Goal: Task Accomplishment & Management: Manage account settings

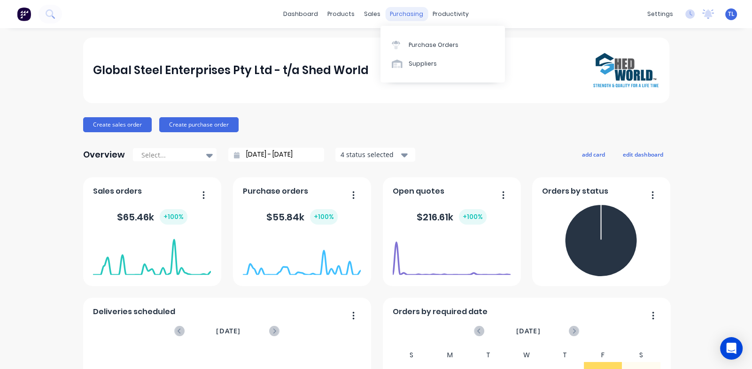
click at [394, 13] on div "purchasing" at bounding box center [406, 14] width 43 height 14
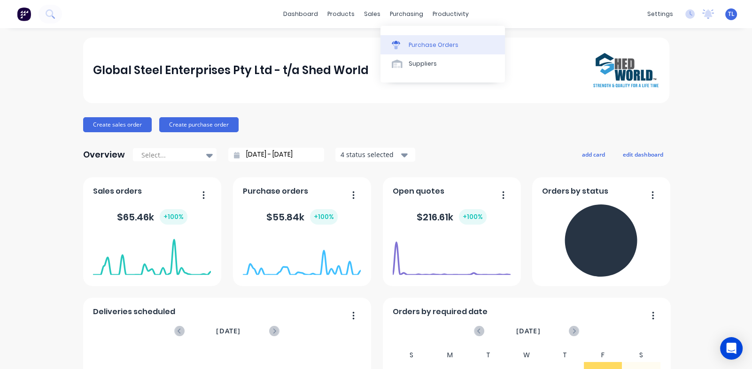
click at [427, 48] on div "Purchase Orders" at bounding box center [433, 45] width 50 height 8
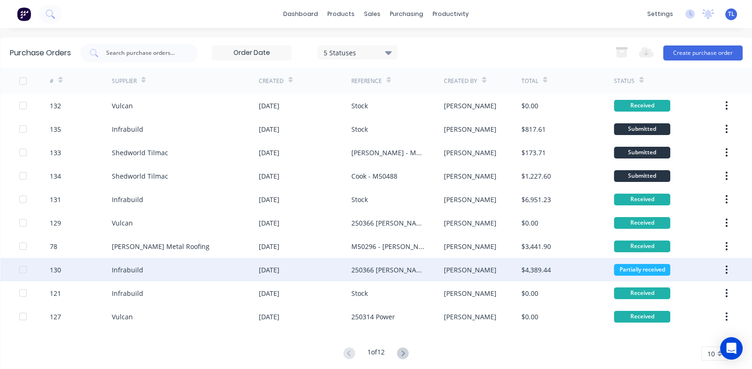
click at [167, 270] on div "Infrabuild" at bounding box center [185, 269] width 147 height 23
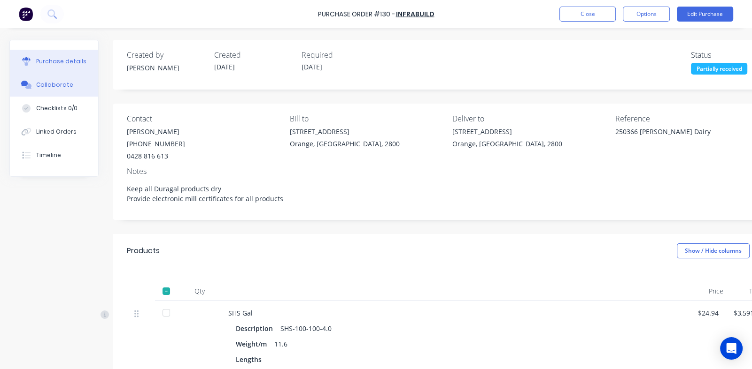
click at [38, 86] on div "Collaborate" at bounding box center [54, 85] width 37 height 8
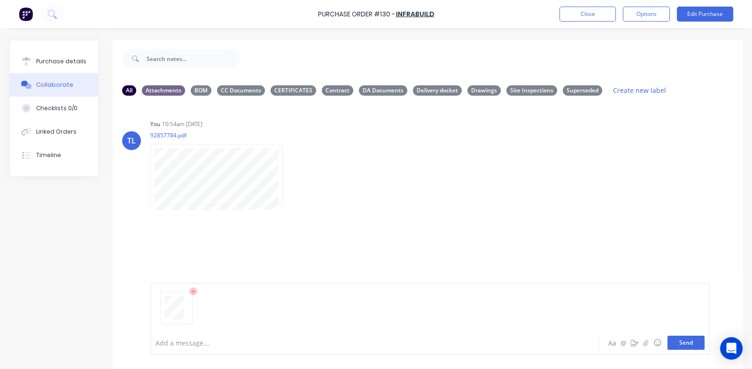
click at [678, 346] on button "Send" at bounding box center [685, 343] width 37 height 14
click at [225, 275] on icon "button" at bounding box center [225, 274] width 3 height 11
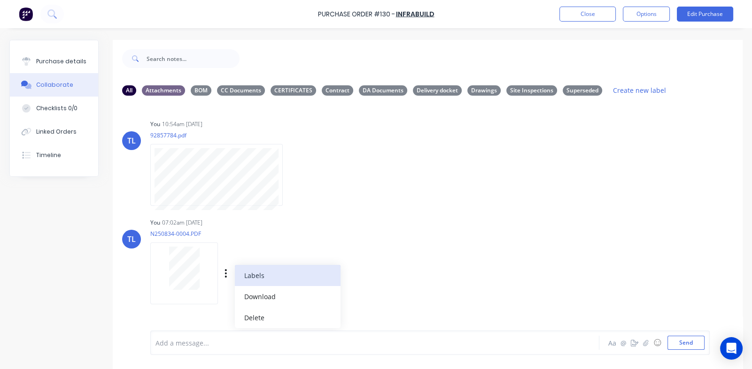
click at [246, 275] on button "Labels" at bounding box center [288, 275] width 106 height 21
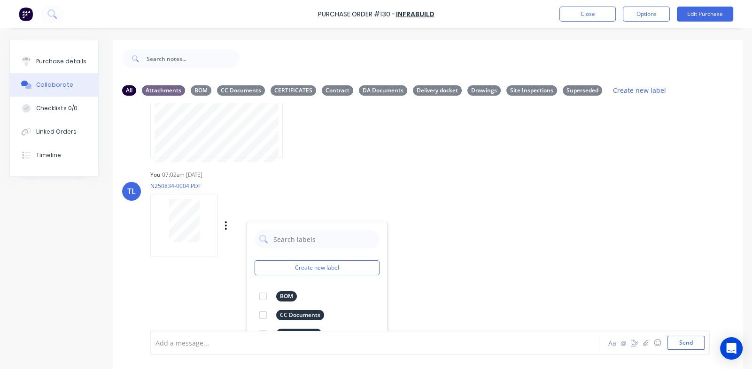
scroll to position [146, 0]
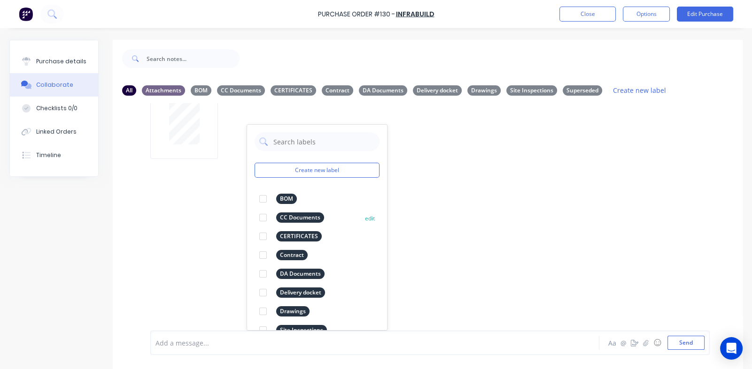
click at [263, 238] on div at bounding box center [263, 236] width 19 height 19
click at [451, 258] on div "TL You 10:54am [DATE] 92857784.pdf Labels Download Delete TL You 07:02am [DATE]…" at bounding box center [428, 217] width 630 height 228
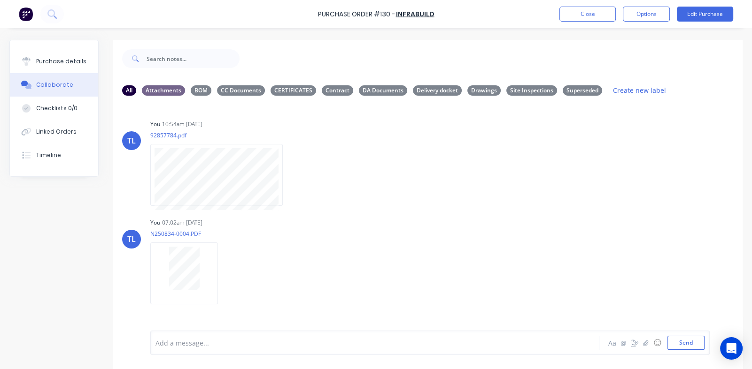
scroll to position [0, 0]
click at [594, 15] on button "Close" at bounding box center [587, 14] width 56 height 15
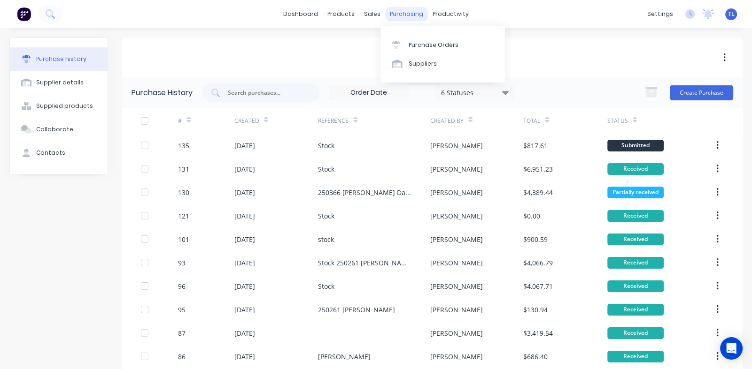
click at [399, 17] on div "purchasing" at bounding box center [406, 14] width 43 height 14
click at [337, 10] on div "products" at bounding box center [341, 14] width 37 height 14
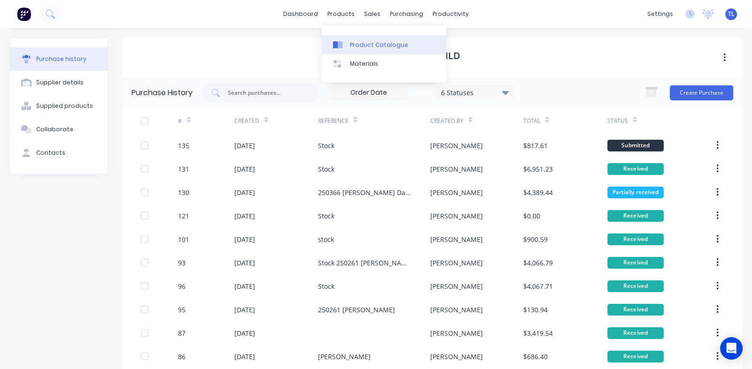
click at [364, 45] on div "Product Catalogue" at bounding box center [379, 45] width 58 height 8
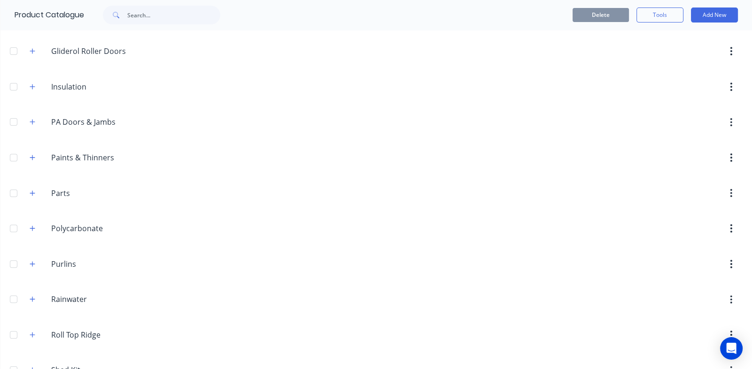
scroll to position [610, 0]
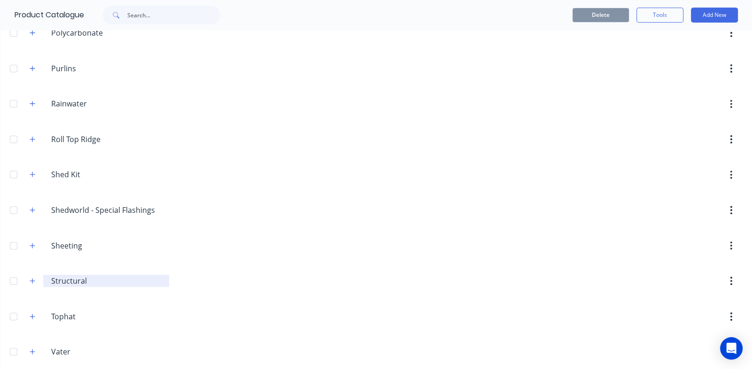
click at [87, 278] on input "Structural" at bounding box center [106, 281] width 111 height 11
click at [31, 279] on icon "button" at bounding box center [32, 281] width 5 height 5
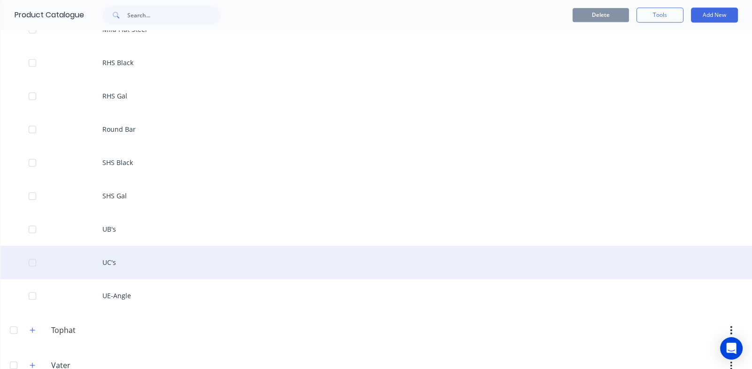
scroll to position [1174, 0]
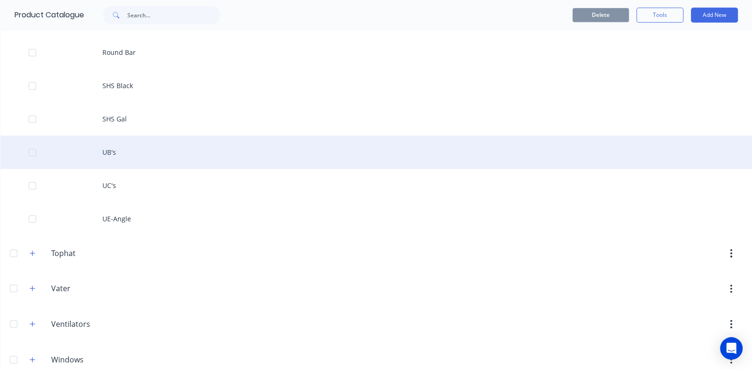
click at [110, 148] on div "UB's" at bounding box center [375, 152] width 751 height 33
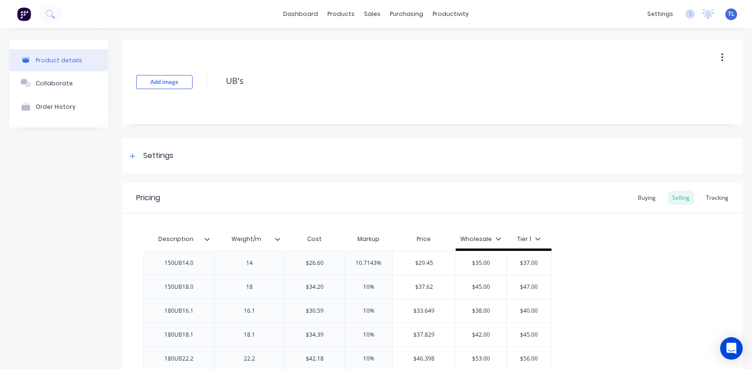
type textarea "x"
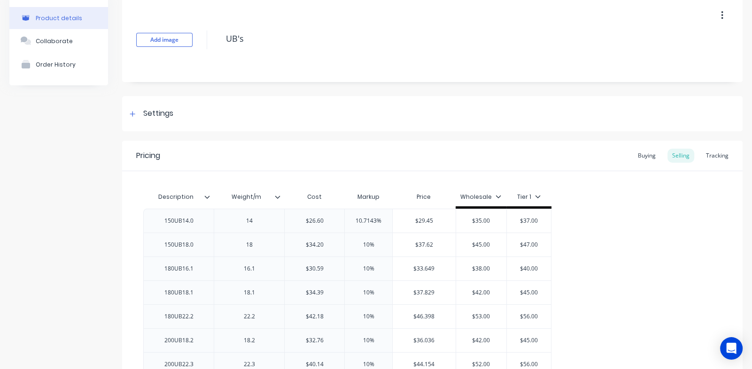
scroll to position [93, 0]
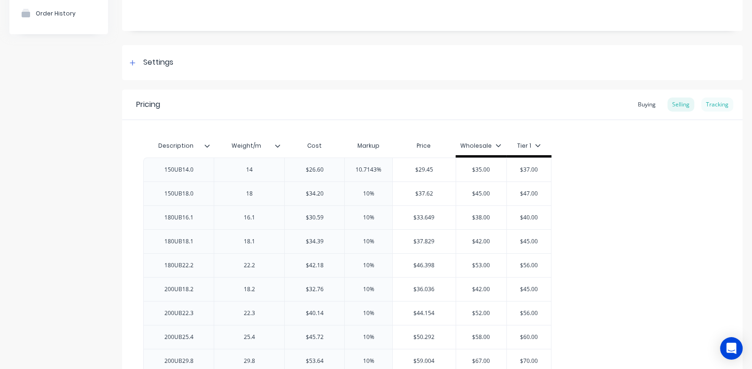
click at [707, 106] on div "Tracking" at bounding box center [717, 105] width 32 height 14
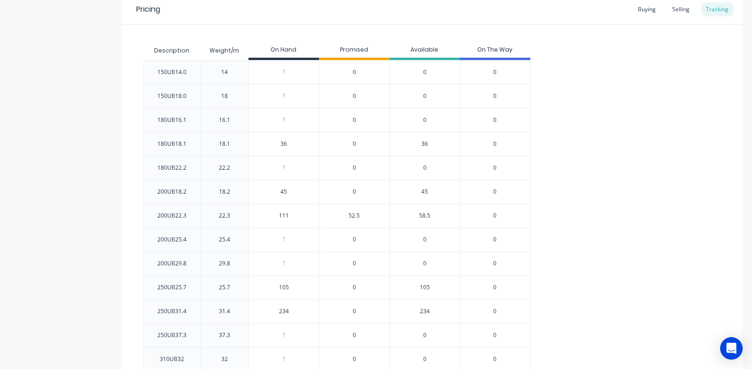
scroll to position [141, 0]
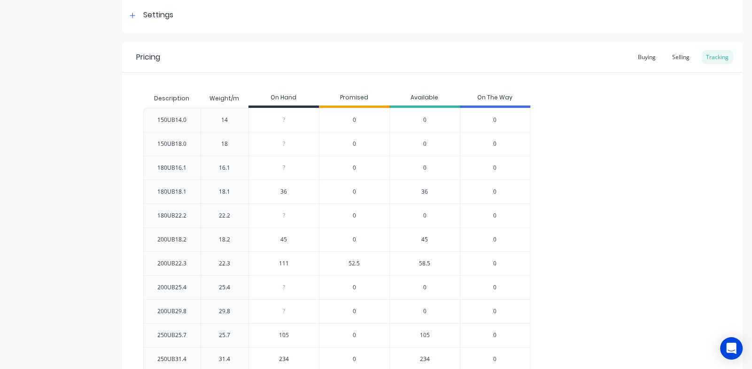
type input "36"
click at [291, 191] on input "36" at bounding box center [284, 192] width 70 height 8
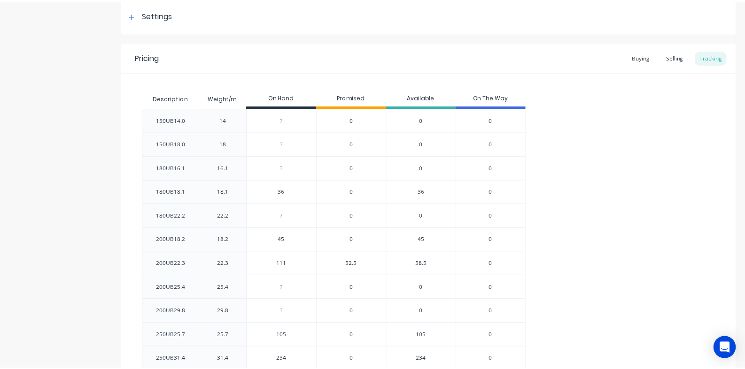
scroll to position [0, 0]
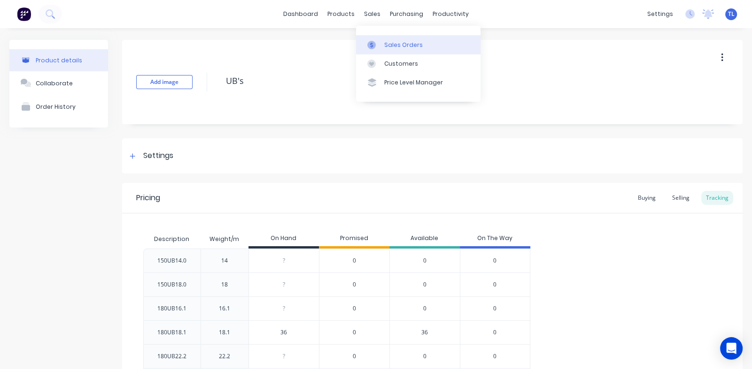
click at [391, 43] on div "Sales Orders" at bounding box center [403, 45] width 38 height 8
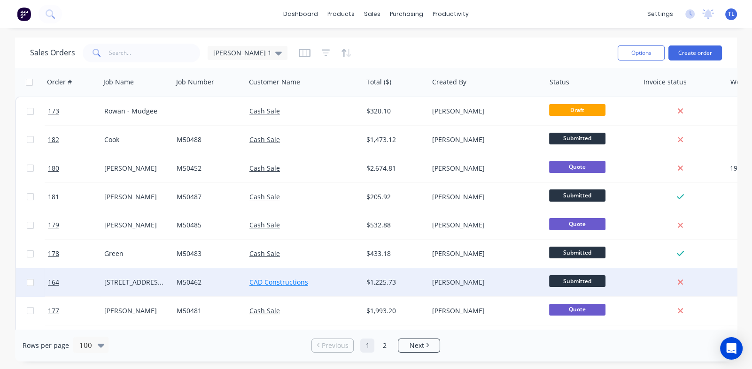
click at [282, 282] on link "CAD Constructions" at bounding box center [278, 282] width 59 height 9
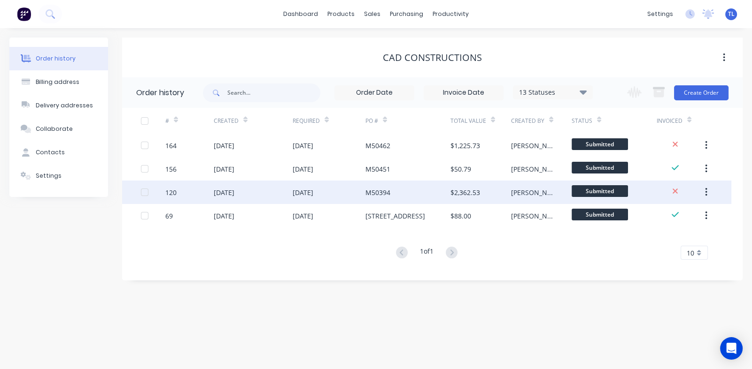
click at [368, 189] on div "M50394" at bounding box center [377, 193] width 25 height 10
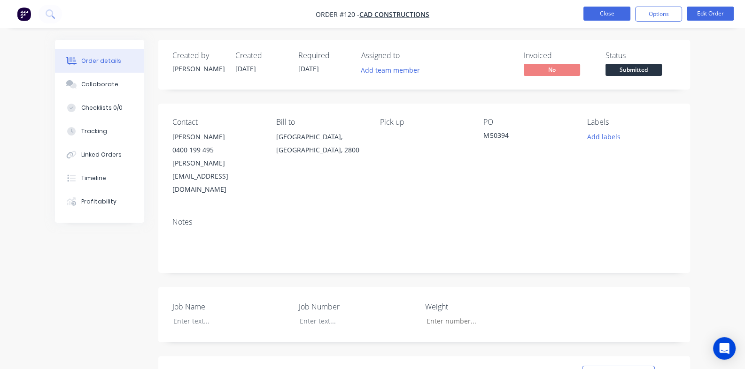
click at [607, 13] on button "Close" at bounding box center [606, 14] width 47 height 14
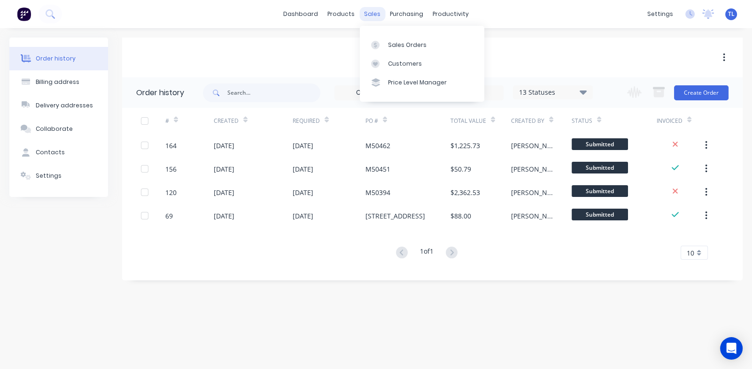
click at [376, 13] on div "sales" at bounding box center [372, 14] width 26 height 14
click at [400, 46] on div "Sales Orders" at bounding box center [407, 45] width 38 height 8
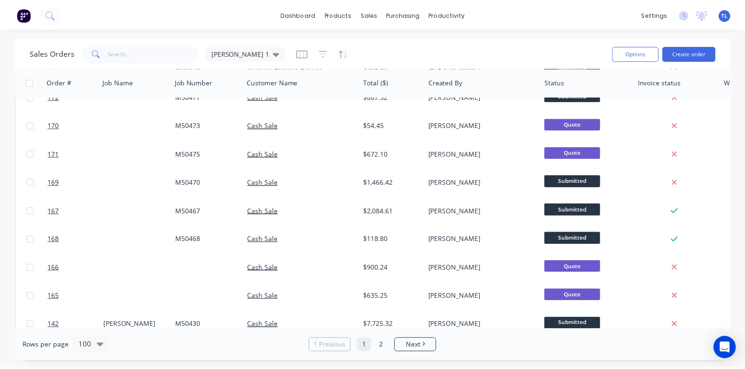
scroll to position [422, 0]
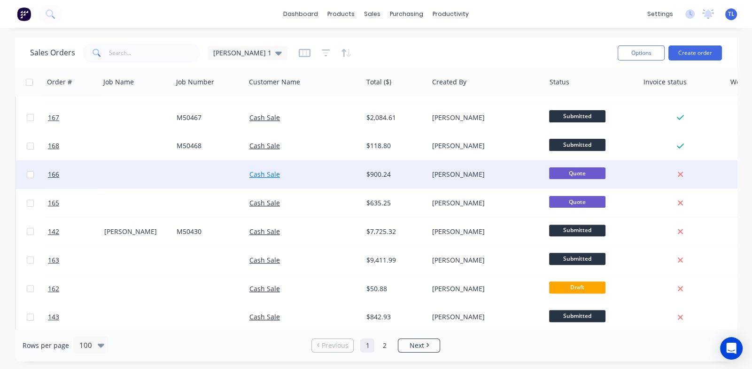
click at [267, 174] on link "Cash Sale" at bounding box center [264, 174] width 31 height 9
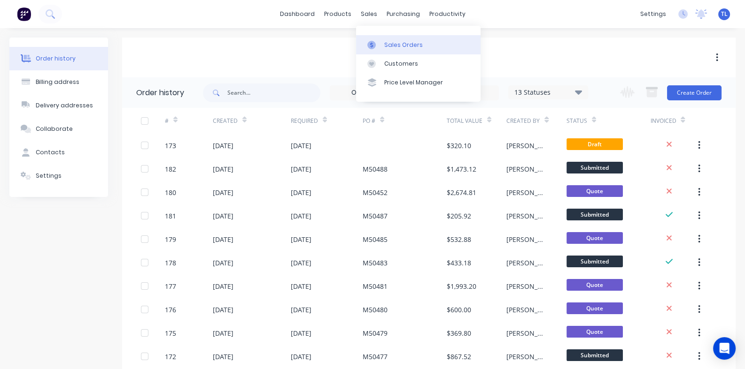
click at [395, 45] on div "Sales Orders" at bounding box center [403, 45] width 38 height 8
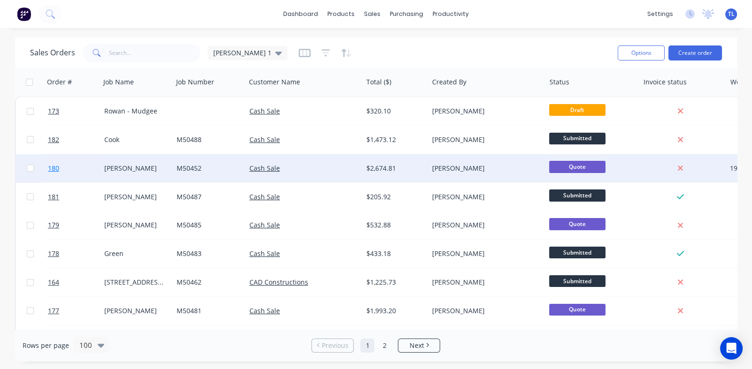
click at [74, 166] on link "180" at bounding box center [76, 168] width 56 height 28
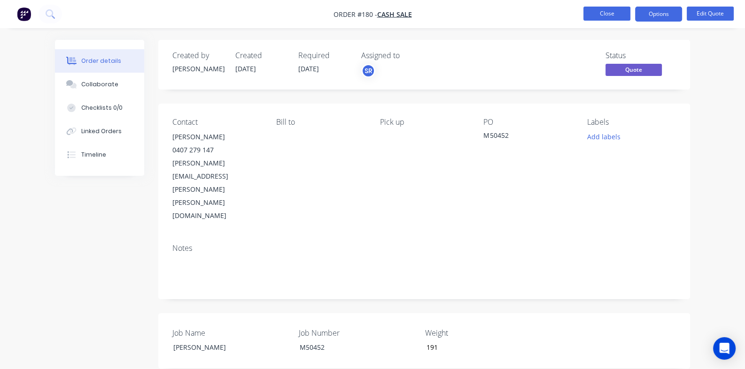
click at [603, 12] on button "Close" at bounding box center [606, 14] width 47 height 14
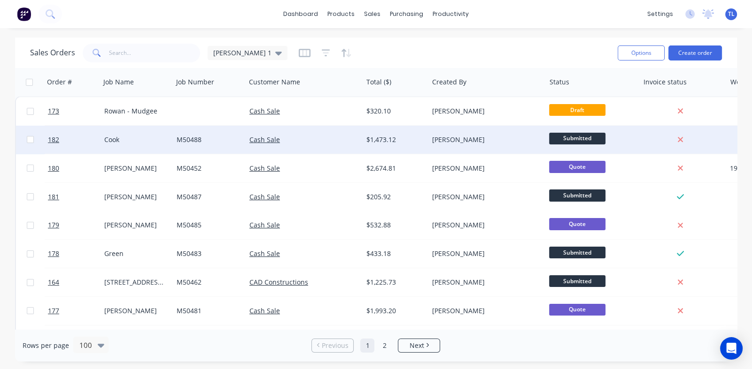
click at [568, 134] on span "Submitted" at bounding box center [577, 139] width 56 height 12
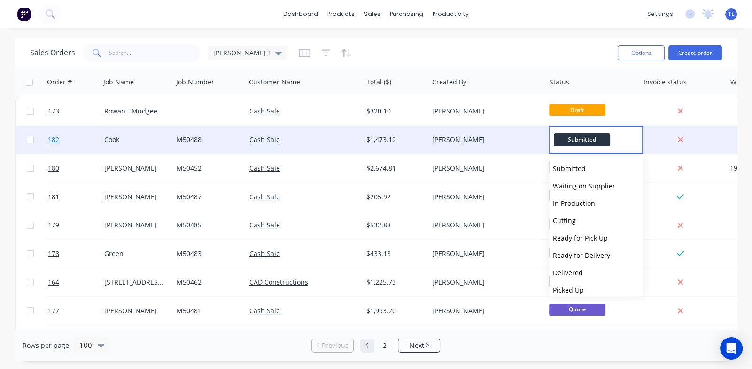
click at [56, 139] on span "182" at bounding box center [53, 139] width 11 height 9
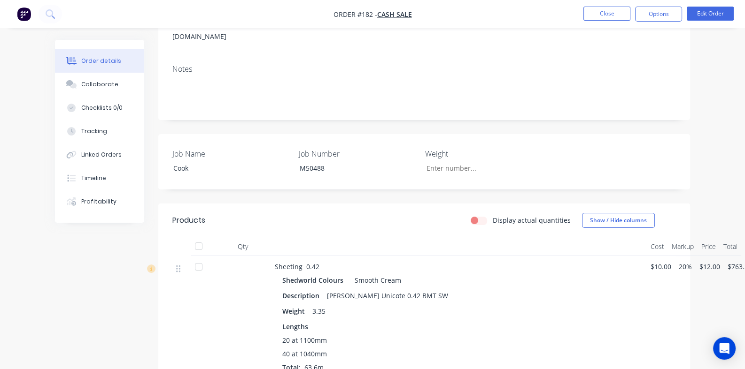
scroll to position [141, 0]
click at [599, 13] on button "Close" at bounding box center [606, 14] width 47 height 14
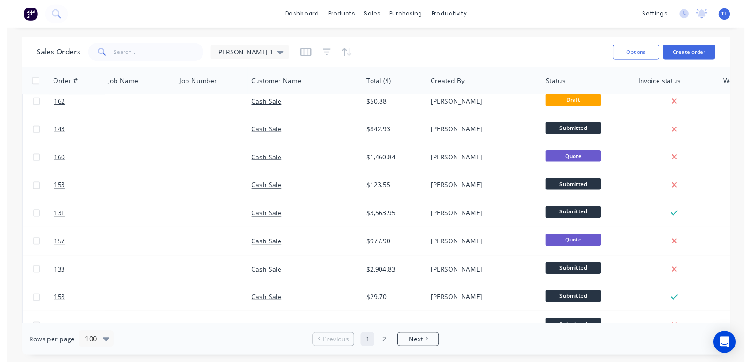
scroll to position [610, 0]
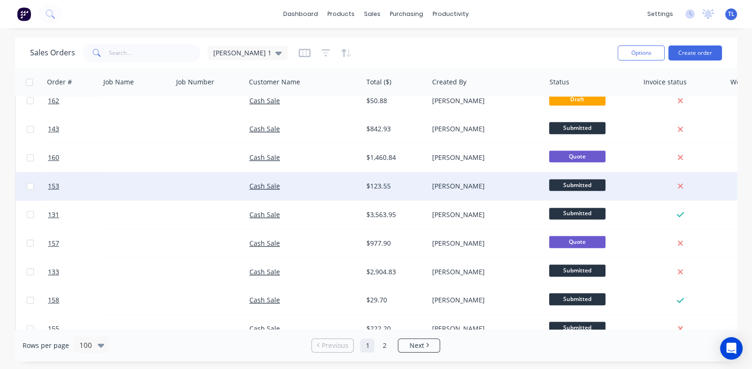
click at [576, 189] on span "Submitted" at bounding box center [577, 185] width 56 height 12
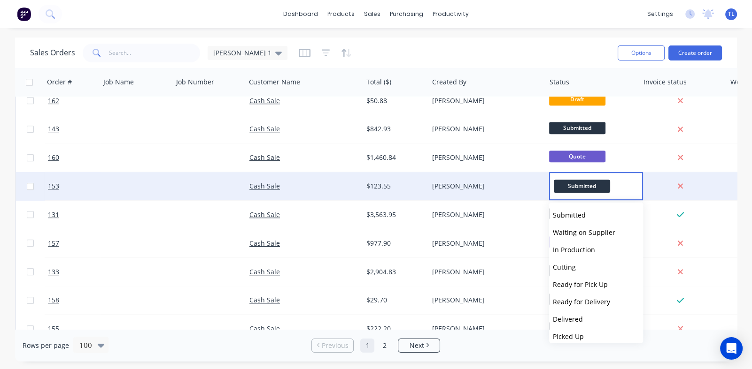
click at [533, 186] on div "[PERSON_NAME]" at bounding box center [484, 186] width 104 height 9
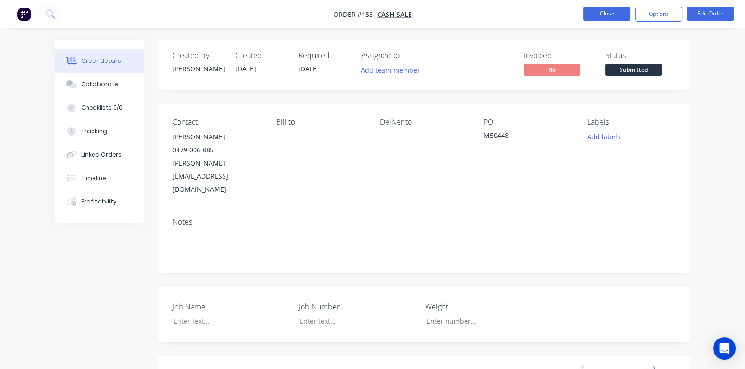
click at [601, 14] on button "Close" at bounding box center [606, 14] width 47 height 14
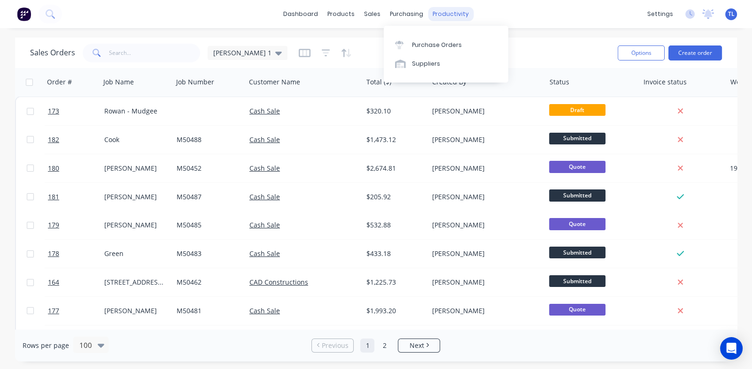
click at [443, 15] on div "productivity" at bounding box center [451, 14] width 46 height 14
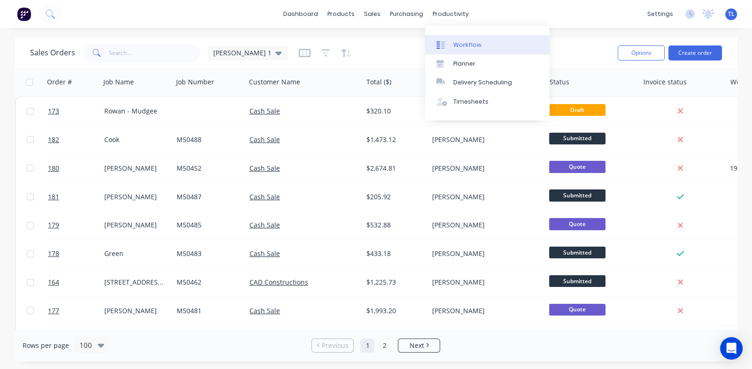
click at [463, 46] on div "Workflow" at bounding box center [467, 45] width 28 height 8
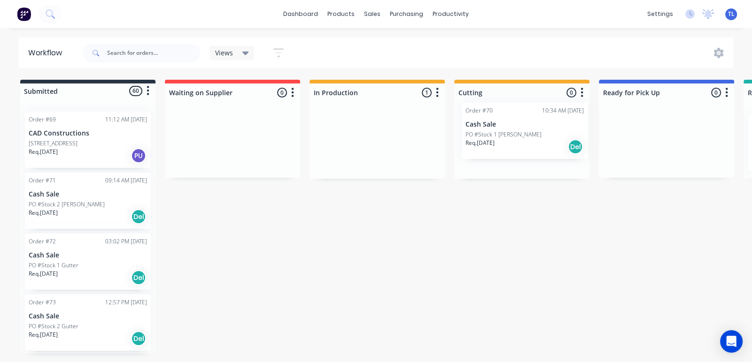
drag, startPoint x: 368, startPoint y: 143, endPoint x: 518, endPoint y: 131, distance: 151.2
click at [518, 131] on div "Submitted 60 Status colour #273444 hex #273444 Save Cancel Summaries Total orde…" at bounding box center [571, 217] width 1157 height 274
click at [485, 137] on p "Cash Sale" at bounding box center [521, 137] width 118 height 8
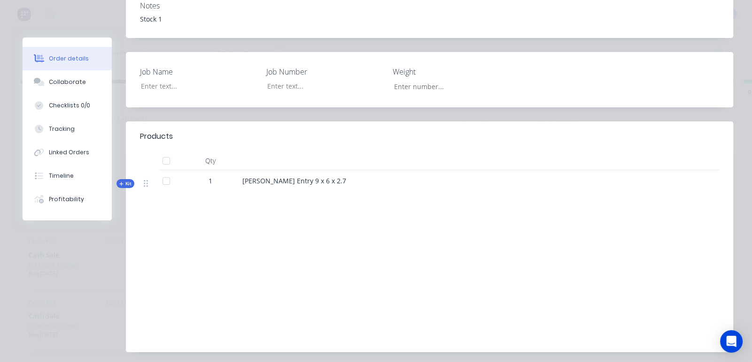
scroll to position [141, 0]
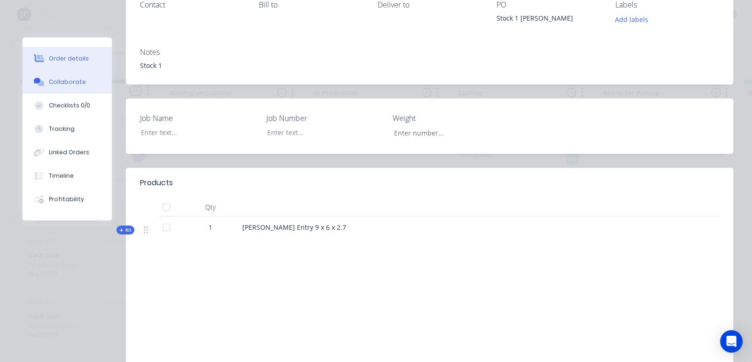
click at [65, 83] on div "Collaborate" at bounding box center [67, 82] width 37 height 8
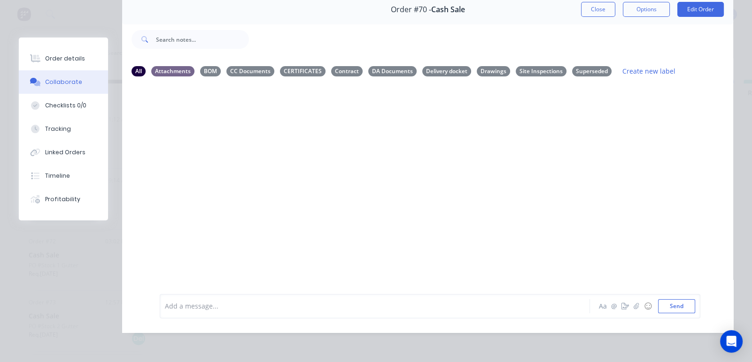
scroll to position [0, 0]
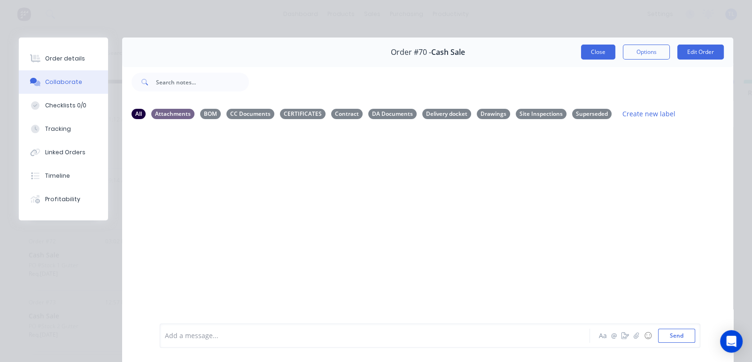
click at [587, 48] on button "Close" at bounding box center [598, 52] width 34 height 15
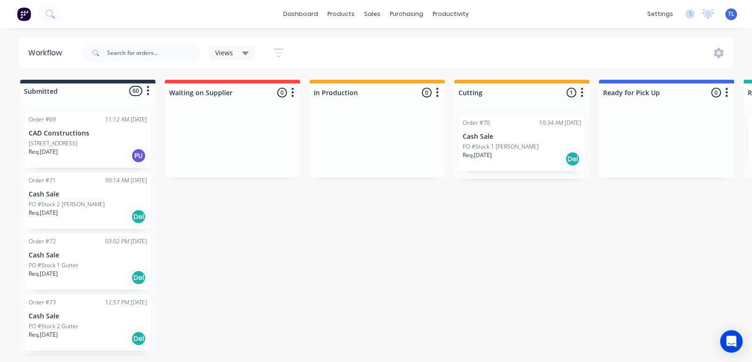
click at [488, 140] on p "Cash Sale" at bounding box center [521, 137] width 118 height 8
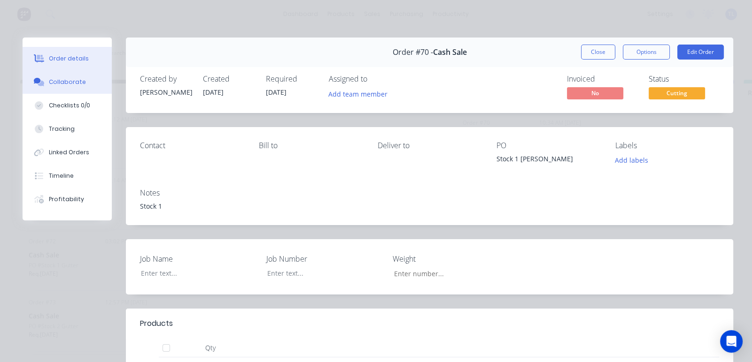
click at [73, 80] on div "Collaborate" at bounding box center [67, 82] width 37 height 8
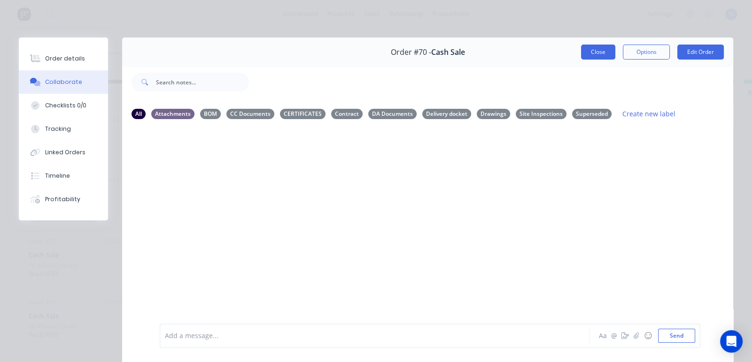
click at [587, 50] on button "Close" at bounding box center [598, 52] width 34 height 15
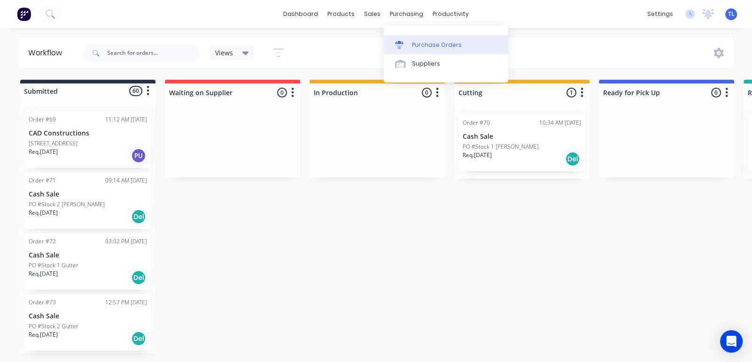
click at [418, 44] on div "Purchase Orders" at bounding box center [437, 45] width 50 height 8
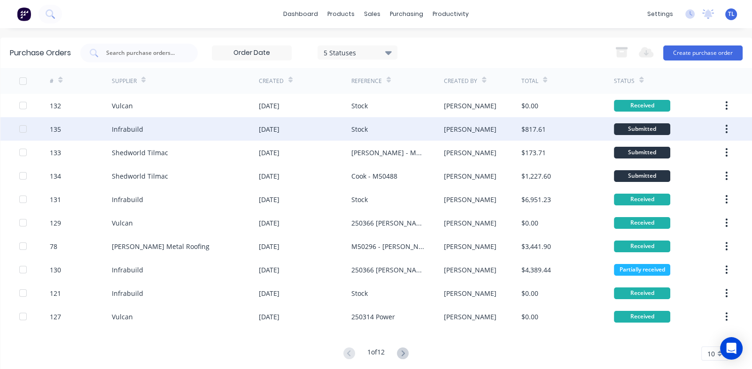
click at [156, 130] on div "Infrabuild" at bounding box center [185, 128] width 147 height 23
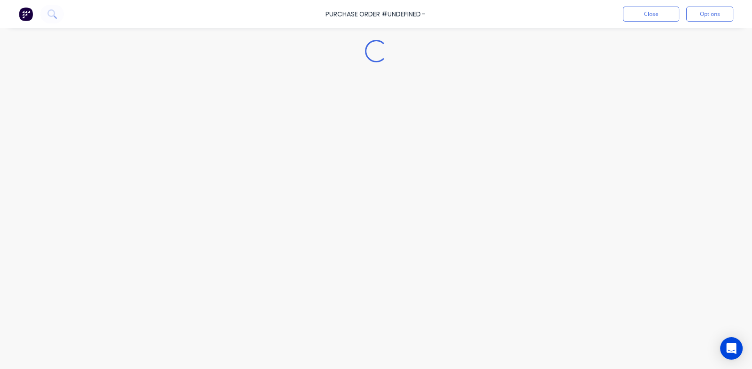
type textarea "x"
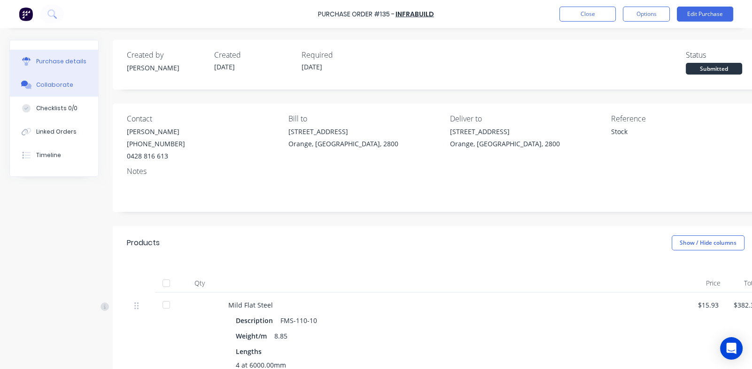
click at [61, 83] on div "Collaborate" at bounding box center [54, 85] width 37 height 8
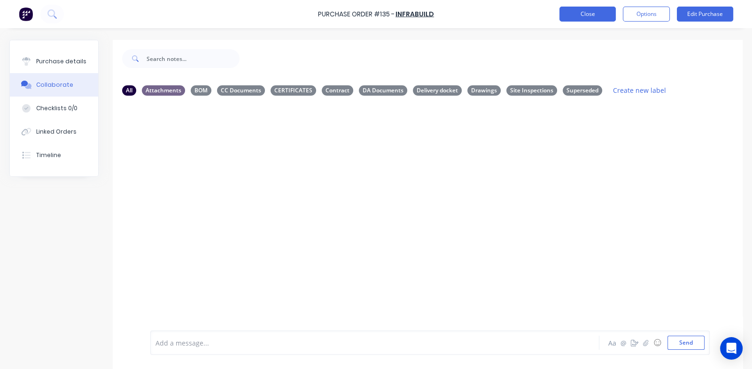
click at [587, 10] on button "Close" at bounding box center [587, 14] width 56 height 15
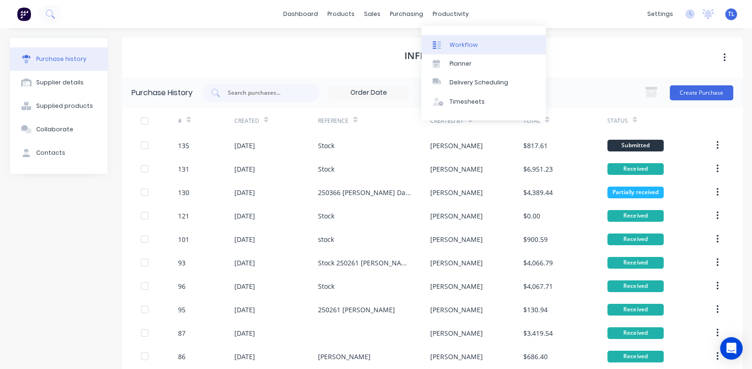
click at [458, 42] on div "Workflow" at bounding box center [463, 45] width 28 height 8
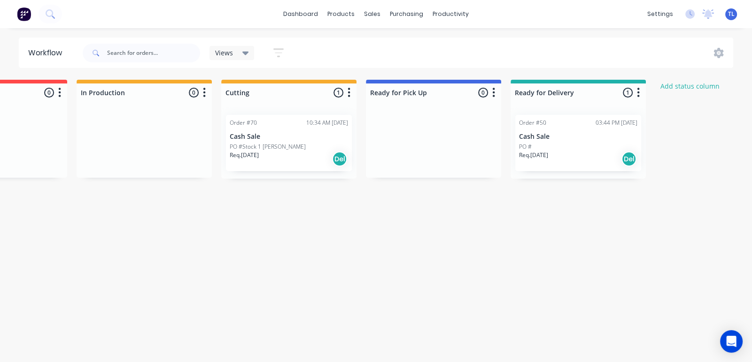
scroll to position [0, 234]
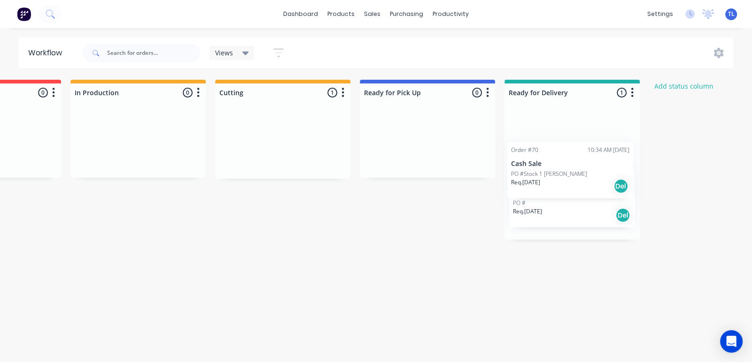
drag, startPoint x: 284, startPoint y: 144, endPoint x: 569, endPoint y: 172, distance: 286.4
click at [569, 172] on div "Submitted 60 Status colour #273444 hex #273444 Save Cancel Summaries Total orde…" at bounding box center [332, 217] width 1157 height 274
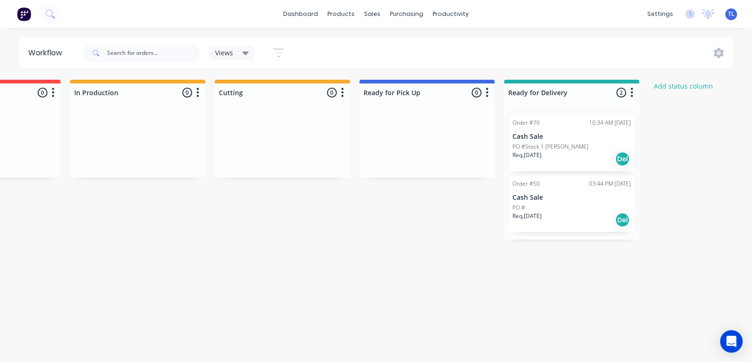
click at [540, 140] on p "Cash Sale" at bounding box center [571, 137] width 118 height 8
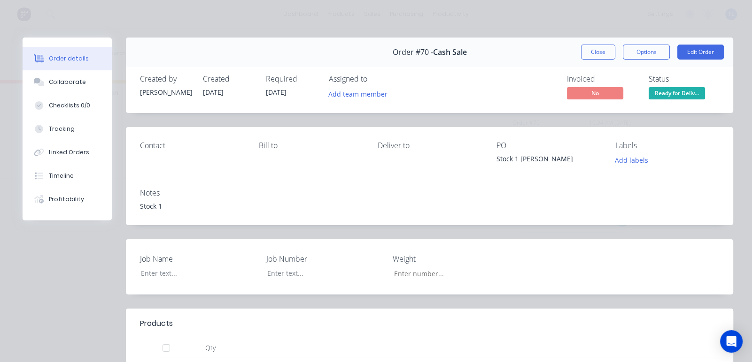
scroll to position [221, 0]
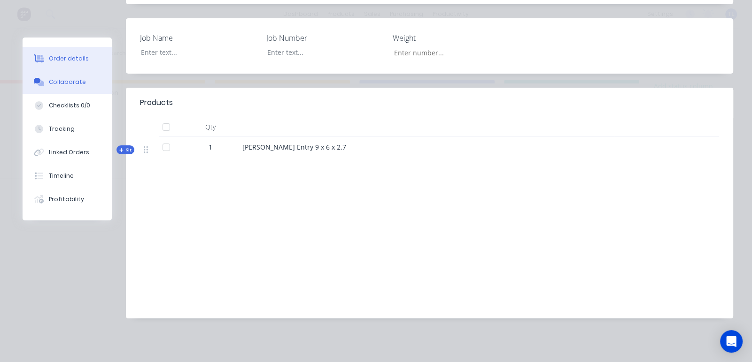
click at [61, 83] on div "Collaborate" at bounding box center [67, 82] width 37 height 8
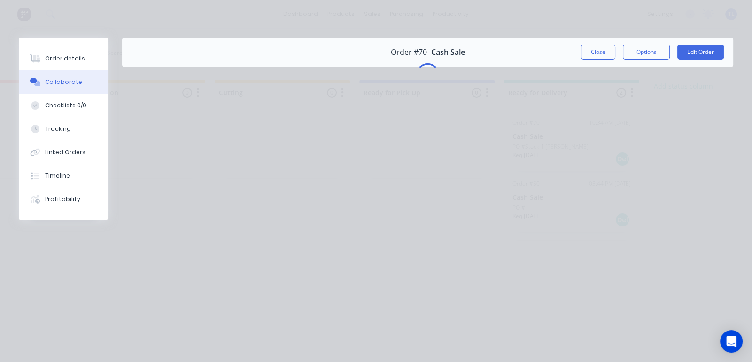
scroll to position [0, 0]
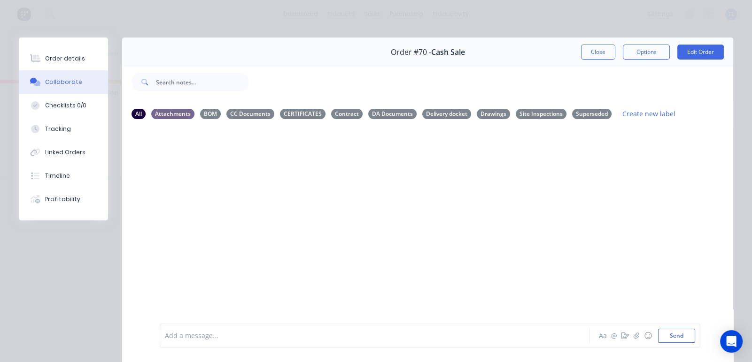
drag, startPoint x: 488, startPoint y: 115, endPoint x: 474, endPoint y: 140, distance: 28.4
click at [488, 115] on div "Drawings" at bounding box center [493, 114] width 33 height 10
click at [676, 336] on button "Send" at bounding box center [676, 336] width 37 height 14
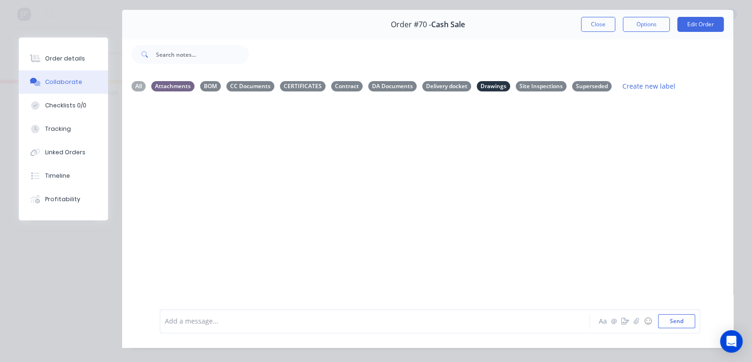
scroll to position [49, 0]
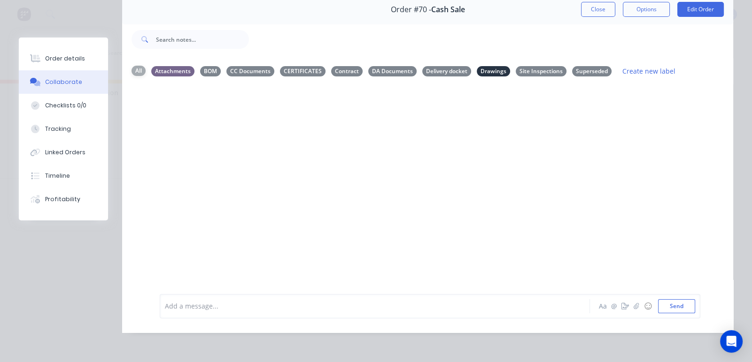
click at [139, 66] on div "All" at bounding box center [138, 71] width 14 height 10
click at [234, 152] on icon "button" at bounding box center [235, 156] width 2 height 8
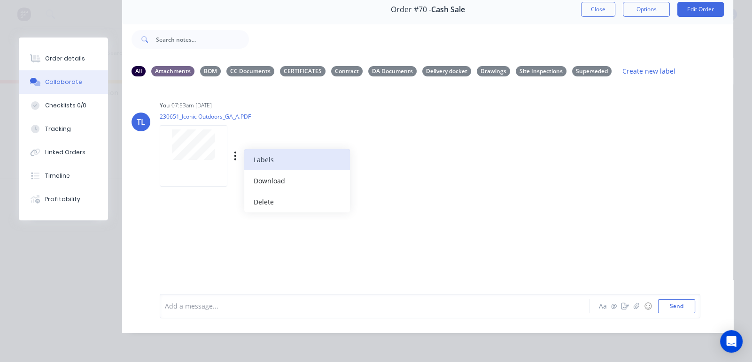
click at [263, 151] on button "Labels" at bounding box center [297, 159] width 106 height 21
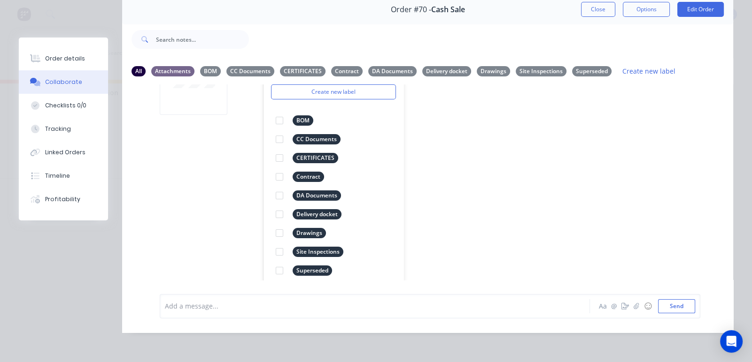
scroll to position [72, 0]
click at [277, 225] on div at bounding box center [279, 232] width 19 height 19
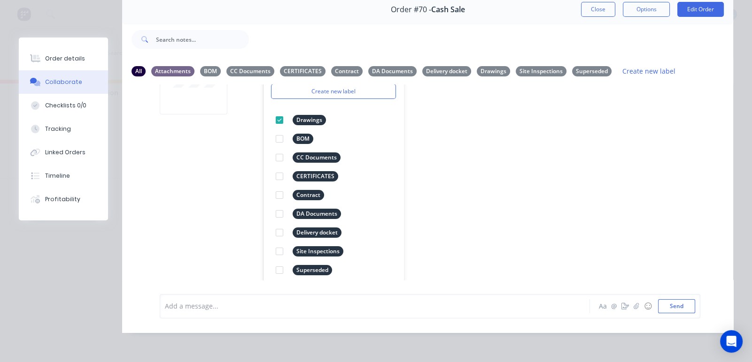
click at [547, 202] on div "TL You 07:53am [DATE] 230651_Iconic Outdoors_GA_A.PDF Labels Download Delete Cr…" at bounding box center [427, 183] width 611 height 196
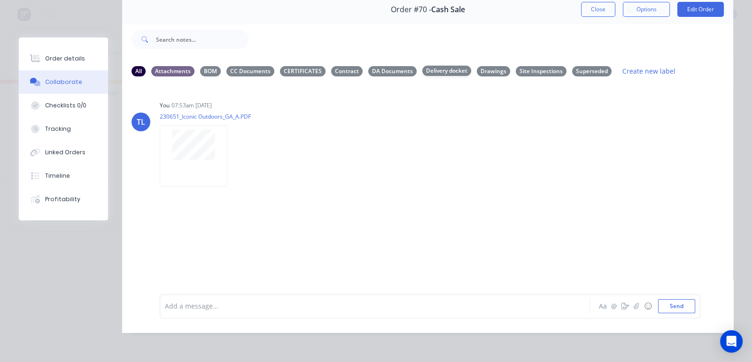
click at [444, 66] on div "Delivery docket" at bounding box center [446, 71] width 49 height 10
click at [495, 66] on div "Drawings" at bounding box center [493, 71] width 33 height 10
click at [235, 151] on icon "button" at bounding box center [235, 156] width 3 height 11
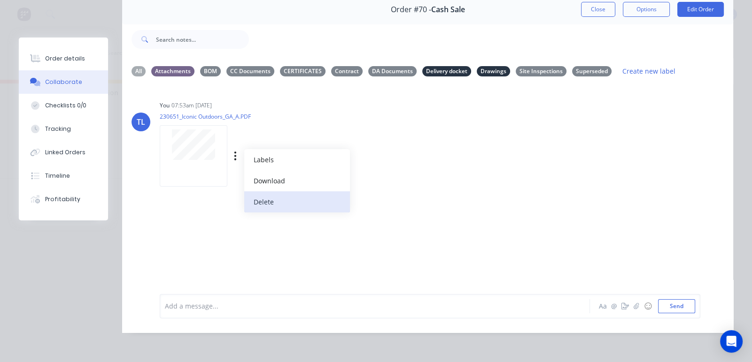
click at [269, 194] on button "Delete" at bounding box center [297, 202] width 106 height 21
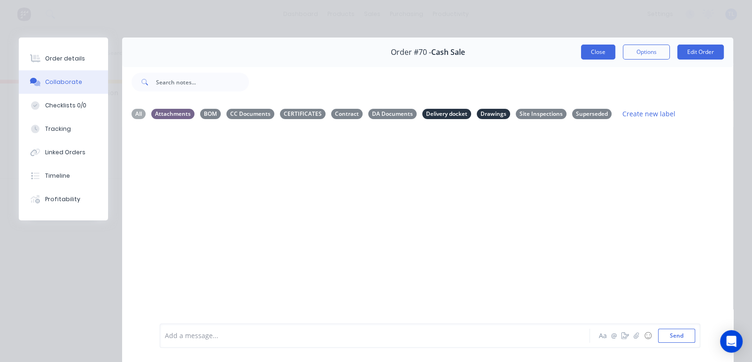
click at [592, 52] on button "Close" at bounding box center [598, 52] width 34 height 15
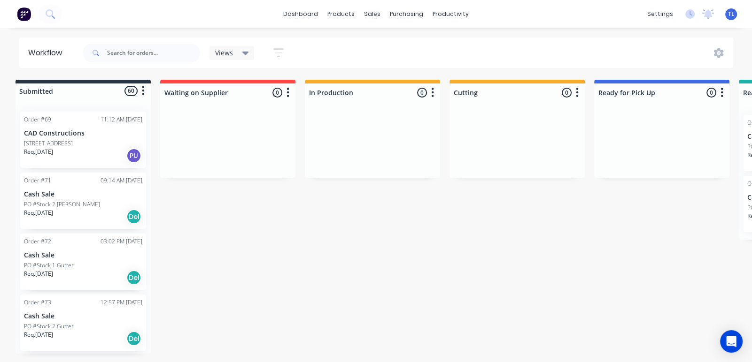
scroll to position [0, 4]
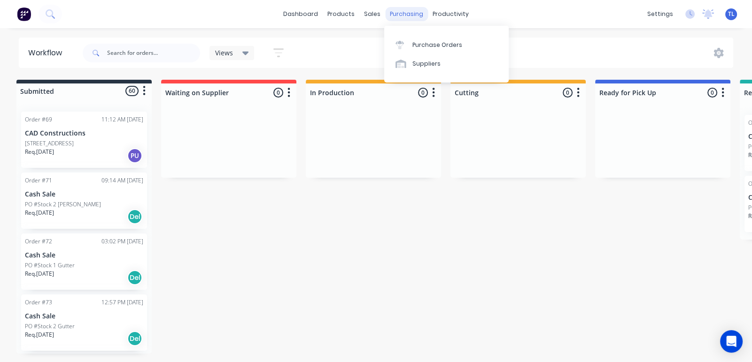
click at [413, 14] on div "purchasing" at bounding box center [406, 14] width 43 height 14
click at [421, 46] on div "Purchase Orders" at bounding box center [437, 45] width 50 height 8
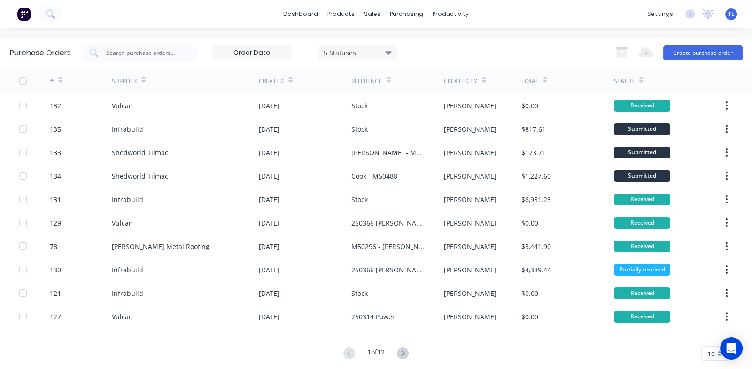
click at [728, 14] on span "TL" at bounding box center [731, 14] width 7 height 8
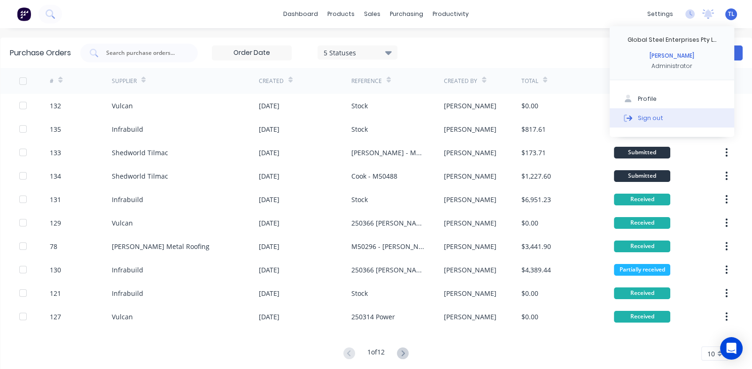
click at [638, 121] on div "Sign out" at bounding box center [650, 118] width 25 height 8
